Goal: Information Seeking & Learning: Stay updated

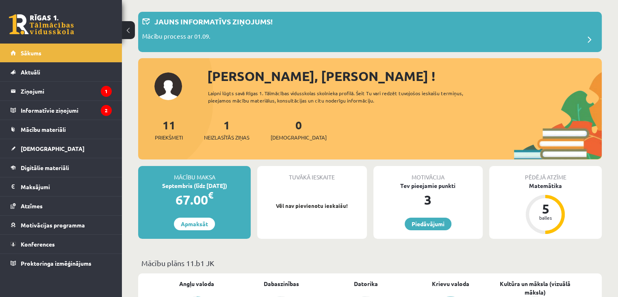
scroll to position [81, 0]
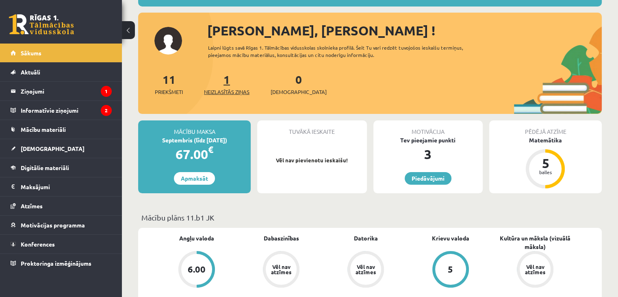
click at [220, 88] on span "Neizlasītās ziņas" at bounding box center [227, 92] width 46 height 8
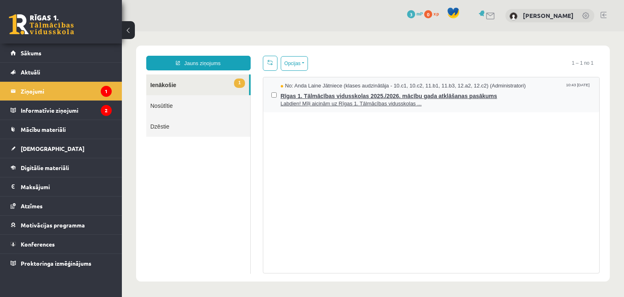
click at [374, 101] on span "Labdien! Mīļi aicinām uz Rīgas 1. Tālmācības vidusskolas ..." at bounding box center [436, 104] width 311 height 8
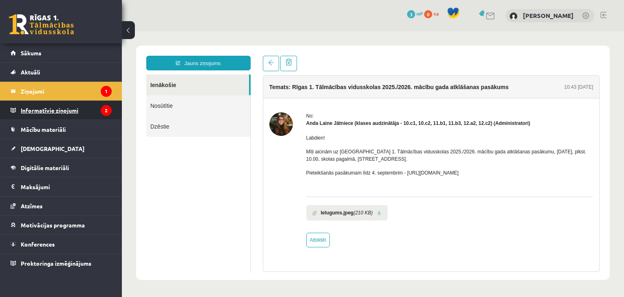
click at [101, 113] on icon "2" at bounding box center [106, 110] width 11 height 11
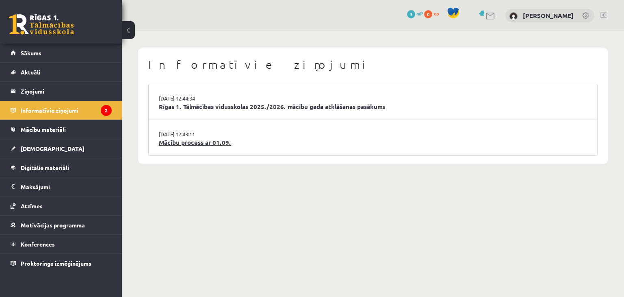
click at [211, 142] on link "Mācību process ar 01.09." at bounding box center [373, 142] width 428 height 9
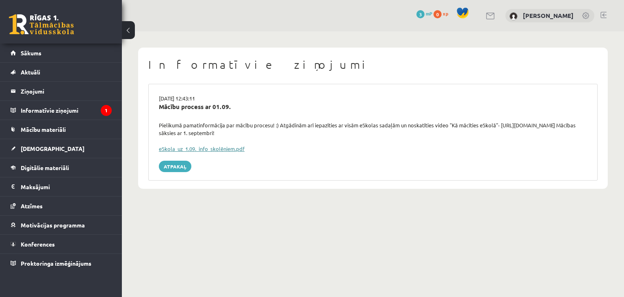
click at [212, 148] on link "eSkola_uz_1.09._info_skolēniem.pdf" at bounding box center [202, 148] width 86 height 7
click at [72, 147] on link "[DEMOGRAPHIC_DATA]" at bounding box center [61, 148] width 101 height 19
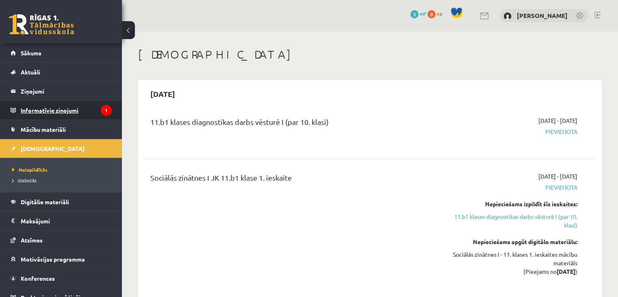
click at [80, 108] on legend "Informatīvie ziņojumi 1" at bounding box center [66, 110] width 91 height 19
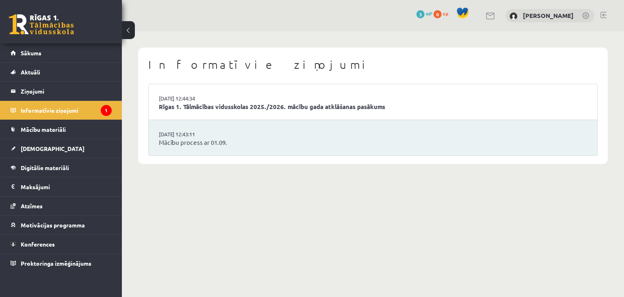
click at [264, 119] on li "29.08.2025 12:44:34 Rīgas 1. Tālmācības vidusskolas 2025./2026. mācību gada atk…" at bounding box center [373, 102] width 449 height 36
click at [235, 111] on li "29.08.2025 12:44:34 Rīgas 1. Tālmācības vidusskolas 2025./2026. mācību gada atk…" at bounding box center [373, 102] width 449 height 36
click at [60, 67] on link "Aktuāli" at bounding box center [61, 72] width 101 height 19
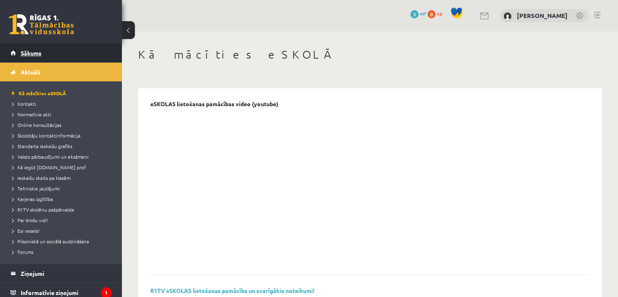
click at [75, 54] on link "Sākums" at bounding box center [61, 52] width 101 height 19
